Goal: Task Accomplishment & Management: Manage account settings

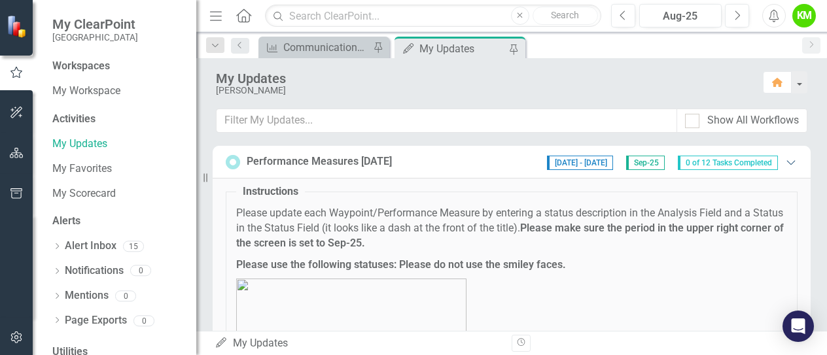
click at [785, 161] on icon "Expanded" at bounding box center [791, 162] width 13 height 10
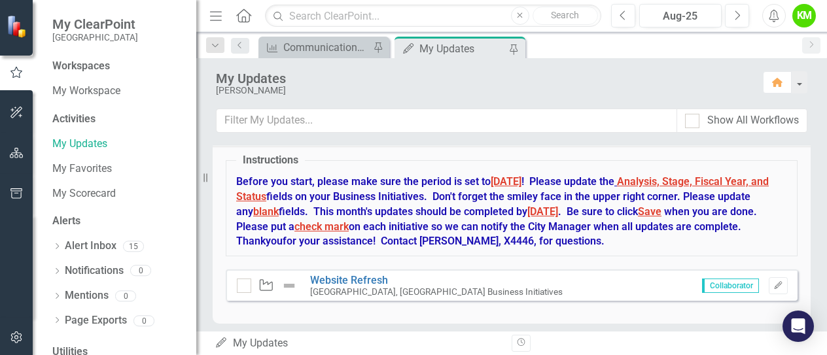
scroll to position [86, 0]
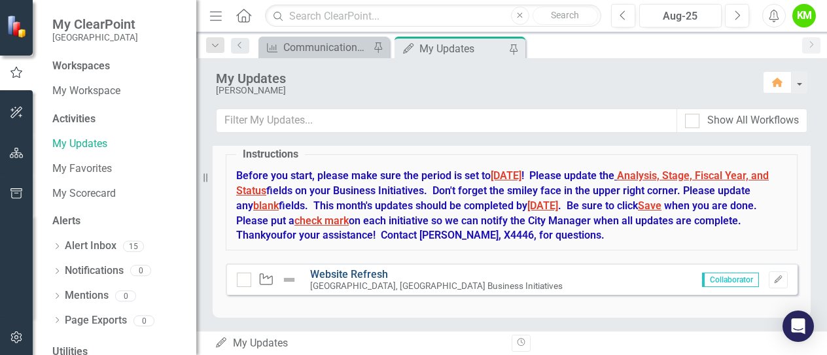
click at [369, 270] on link "Website Refresh" at bounding box center [349, 274] width 78 height 12
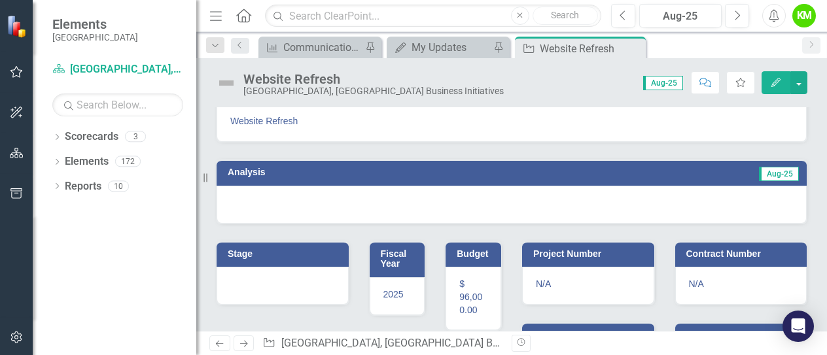
scroll to position [29, 0]
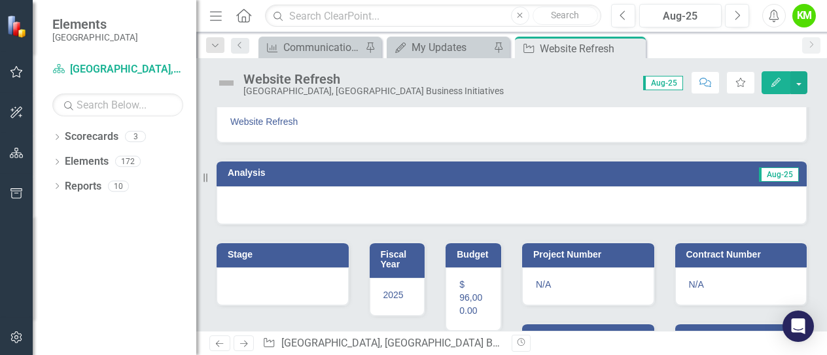
click at [488, 210] on div at bounding box center [512, 206] width 590 height 38
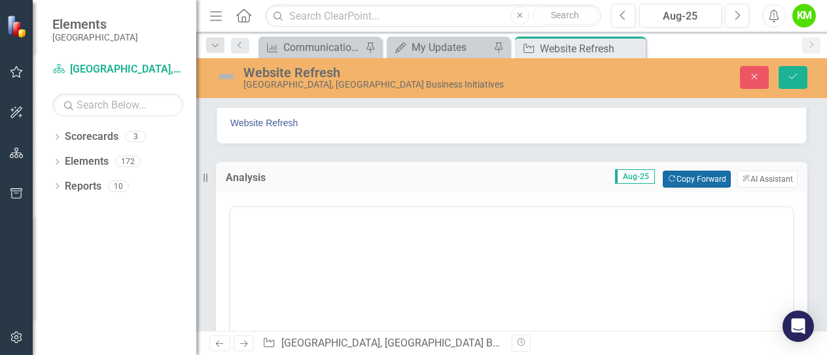
click at [690, 179] on button "Copy Forward Copy Forward" at bounding box center [696, 179] width 67 height 17
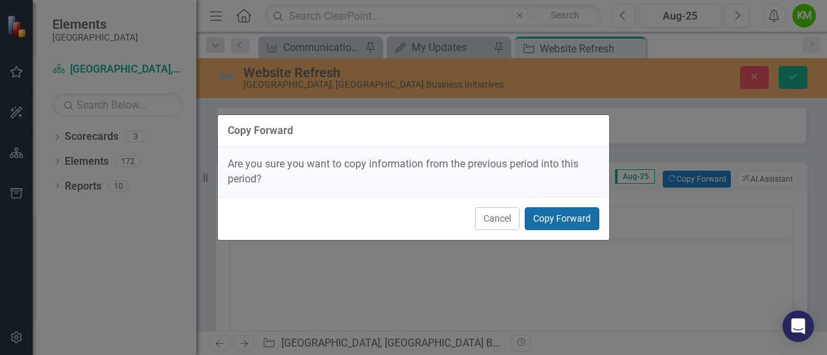
click at [579, 215] on button "Copy Forward" at bounding box center [562, 218] width 75 height 23
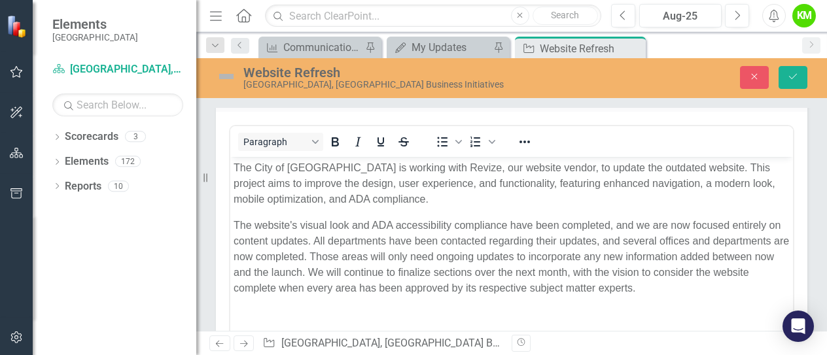
scroll to position [109, 0]
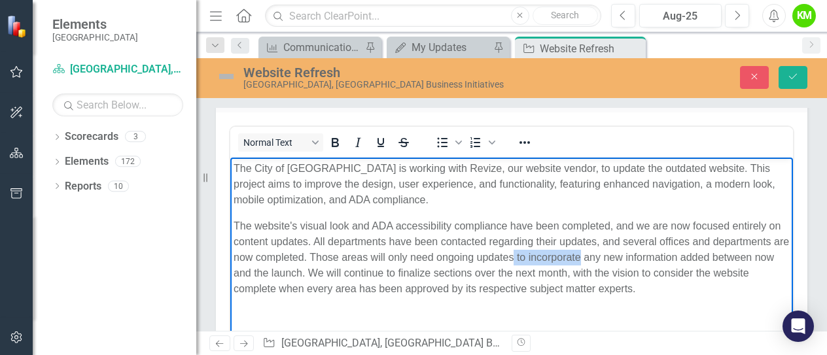
drag, startPoint x: 592, startPoint y: 256, endPoint x: 658, endPoint y: 261, distance: 66.3
click at [658, 261] on p "The website's visual look and ADA accessibility compliance have been completed,…" at bounding box center [512, 257] width 556 height 79
click at [743, 286] on p "The website's visual look and ADA accessibility compliance have been completed,…" at bounding box center [512, 257] width 556 height 79
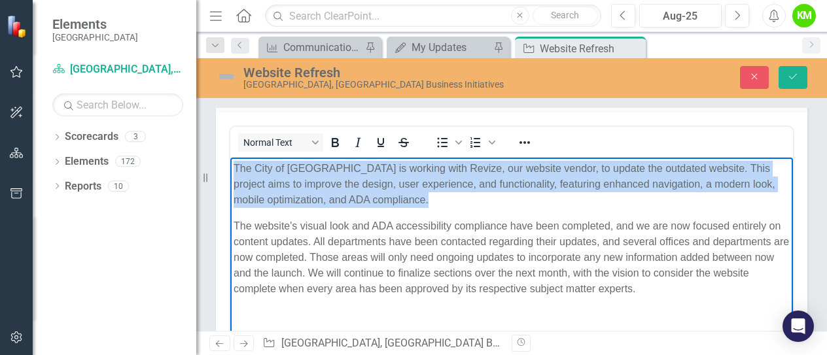
copy p "The City of [GEOGRAPHIC_DATA] is working with Revize, our website vendor, to up…"
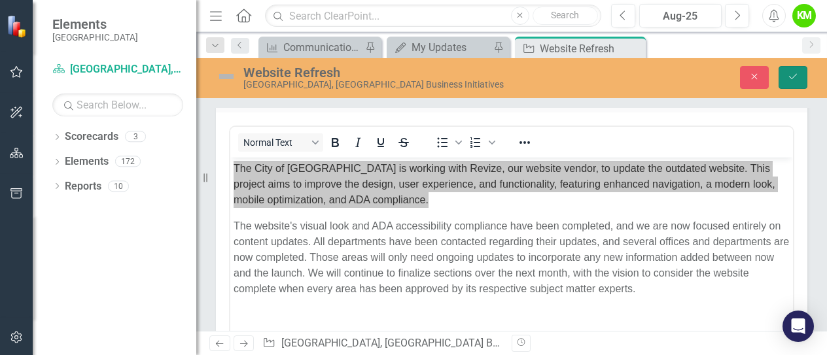
click at [796, 83] on button "Save" at bounding box center [793, 77] width 29 height 23
